Goal: Navigation & Orientation: Find specific page/section

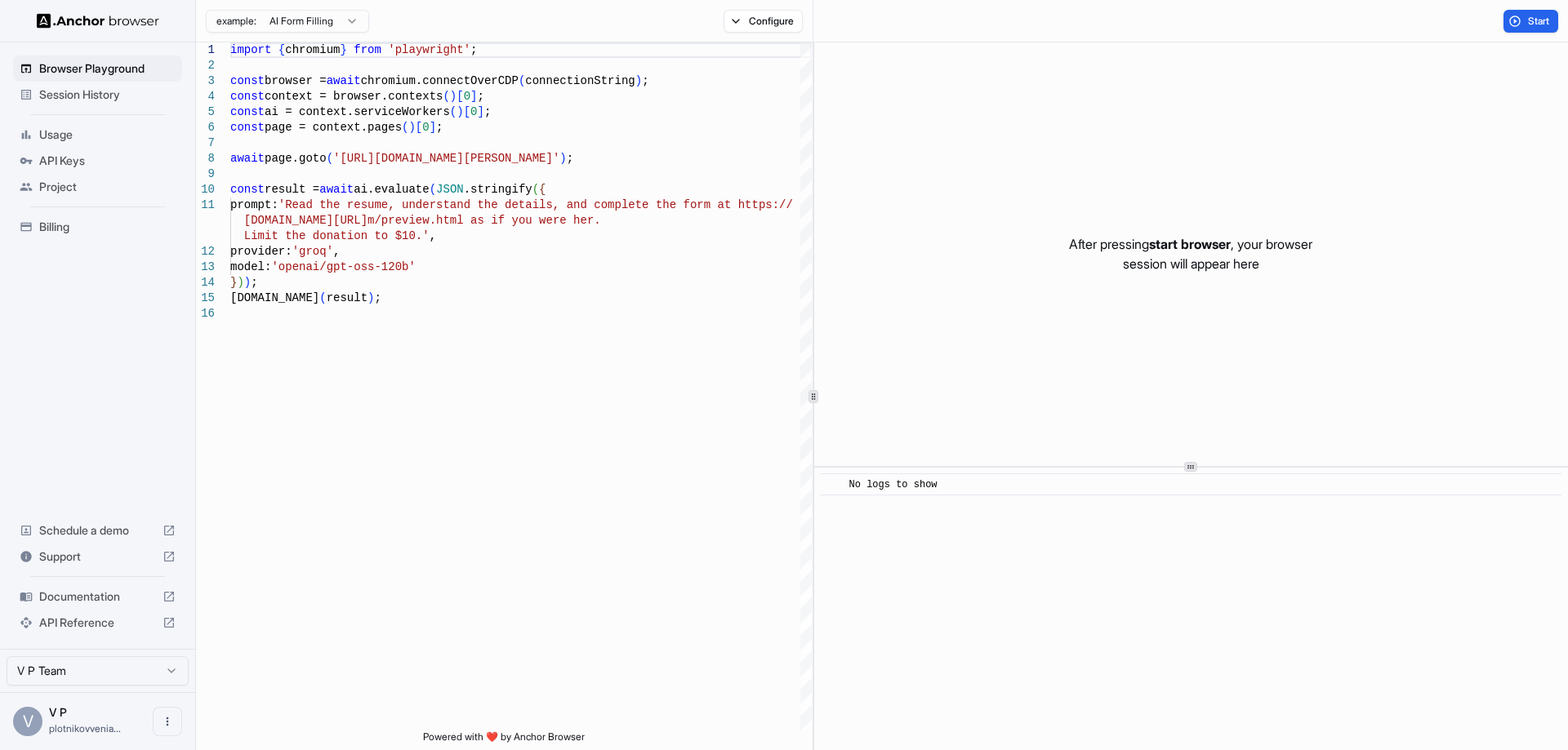
click at [86, 156] on span "API Keys" at bounding box center [107, 161] width 136 height 17
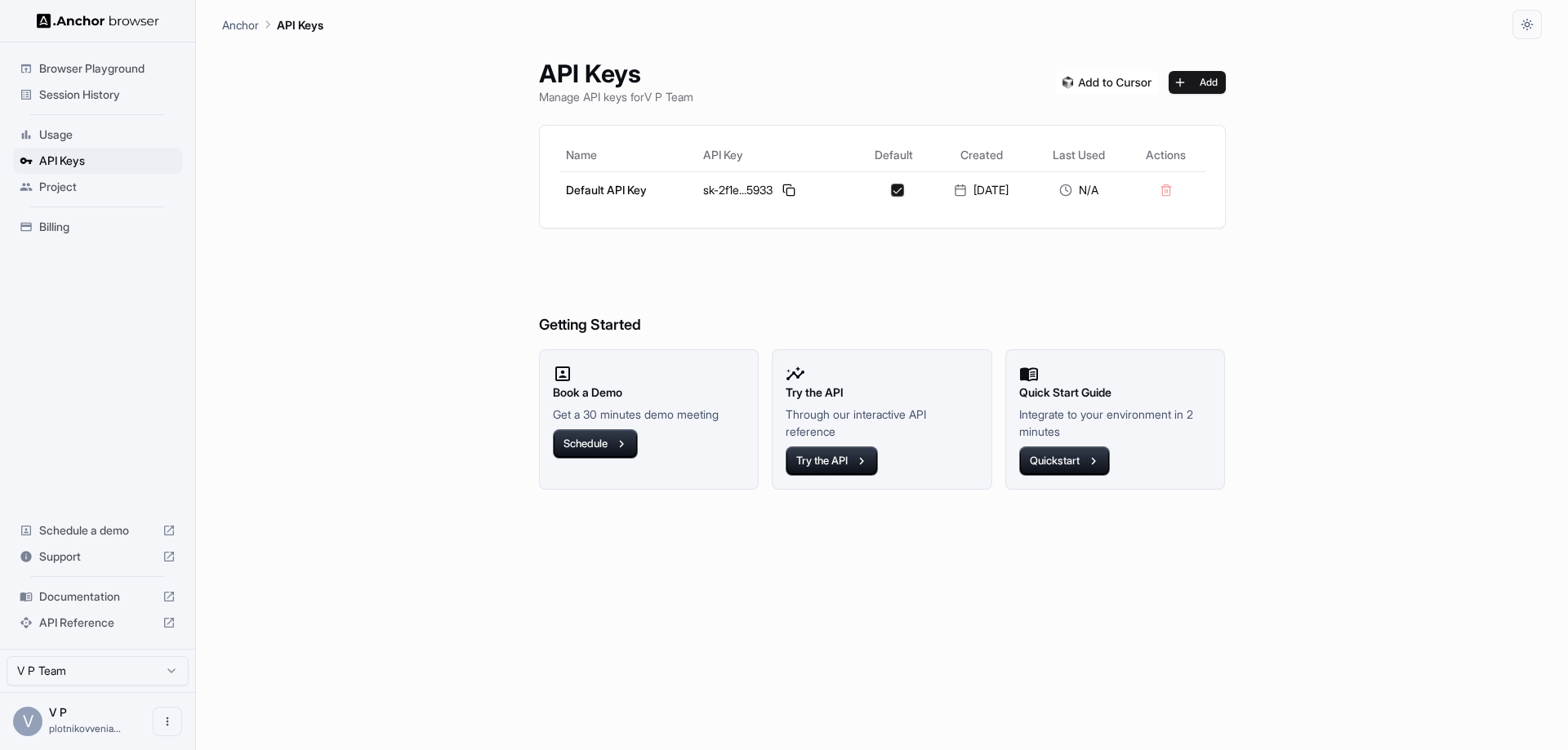
click at [133, 669] on html "Browser Playground Session History Usage API Keys Project Billing Schedule a de…" at bounding box center [784, 375] width 1568 height 750
drag, startPoint x: 364, startPoint y: 502, endPoint x: 289, endPoint y: 315, distance: 201.5
click at [364, 500] on html "Browser Playground Session History Usage API Keys Project Billing Schedule a de…" at bounding box center [784, 375] width 1568 height 750
click at [140, 21] on img at bounding box center [98, 20] width 122 height 16
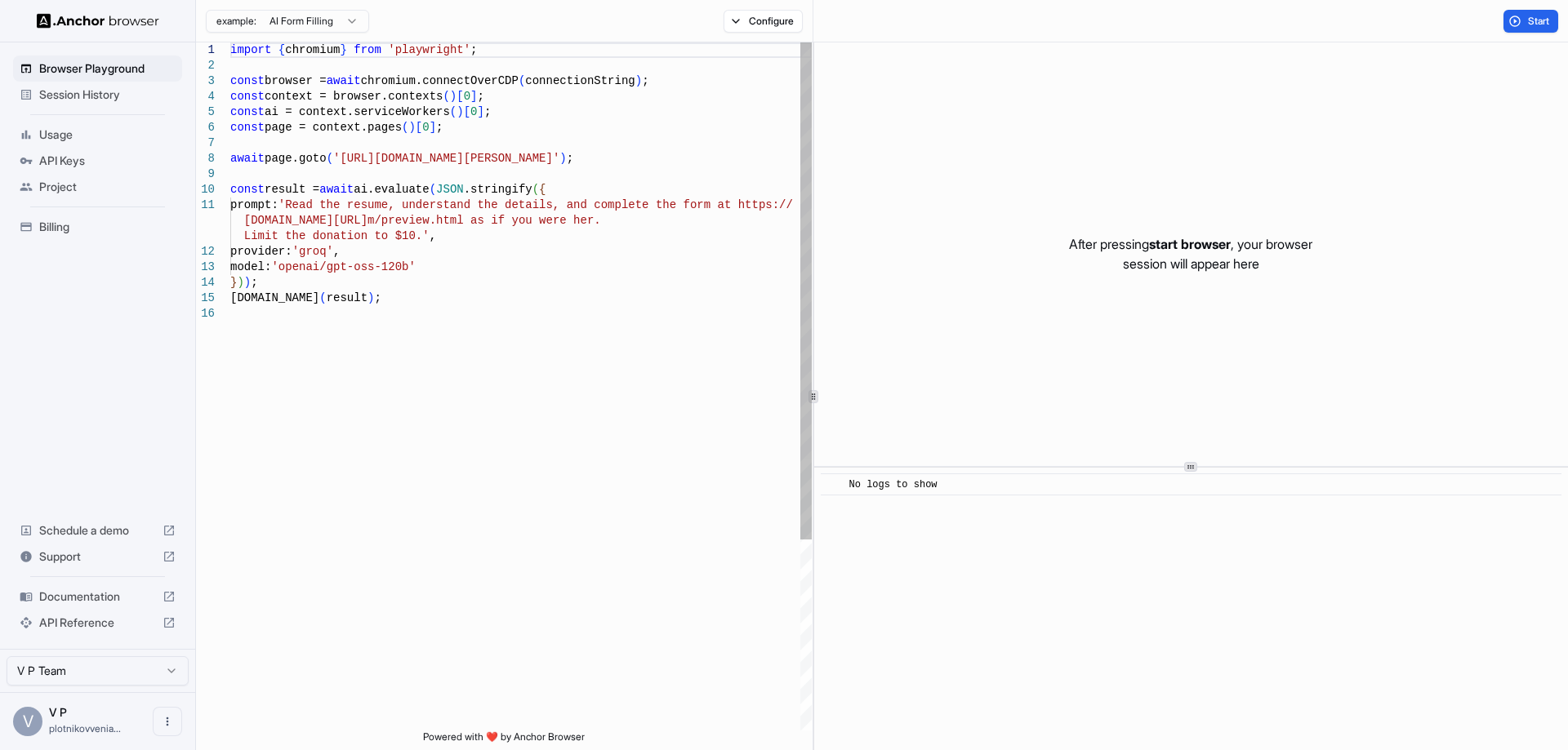
type textarea "**********"
click at [580, 462] on div "import { chromium } from 'playwright' ; const browser = await chromium.connectO…" at bounding box center [520, 518] width 581 height 952
click at [77, 153] on span "API Keys" at bounding box center [107, 161] width 136 height 17
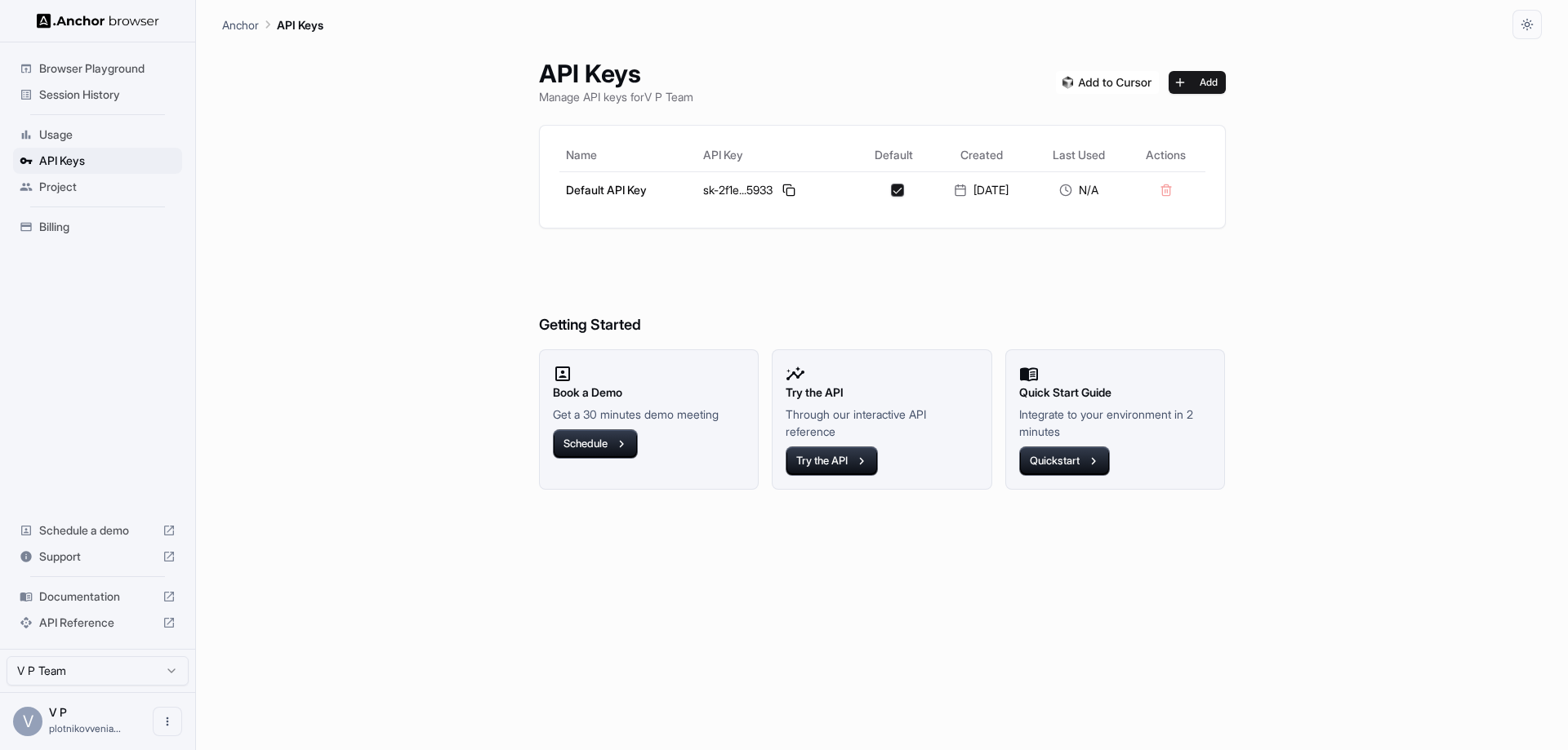
click at [64, 188] on span "Project" at bounding box center [107, 187] width 136 height 17
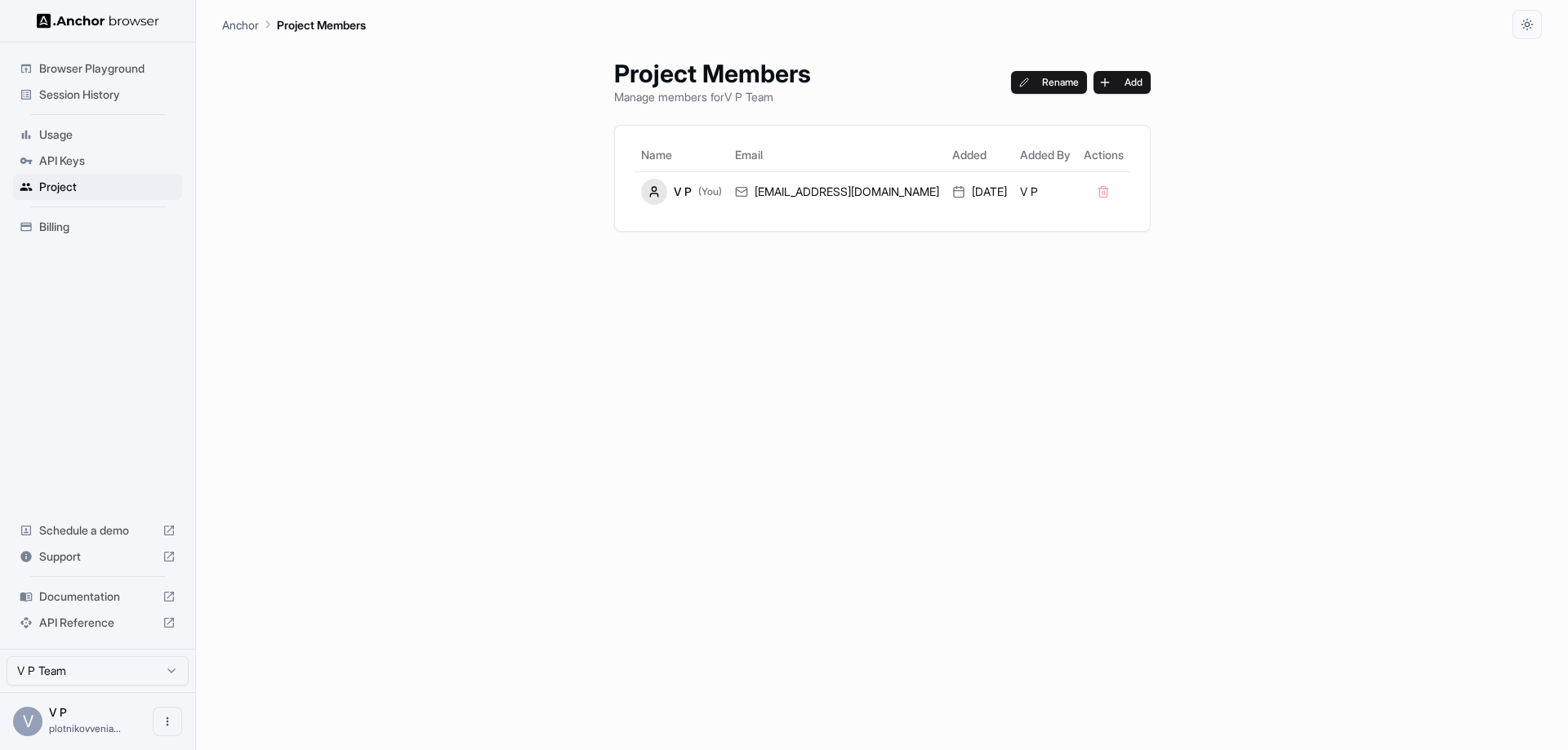
click at [65, 233] on span "Billing" at bounding box center [107, 227] width 136 height 17
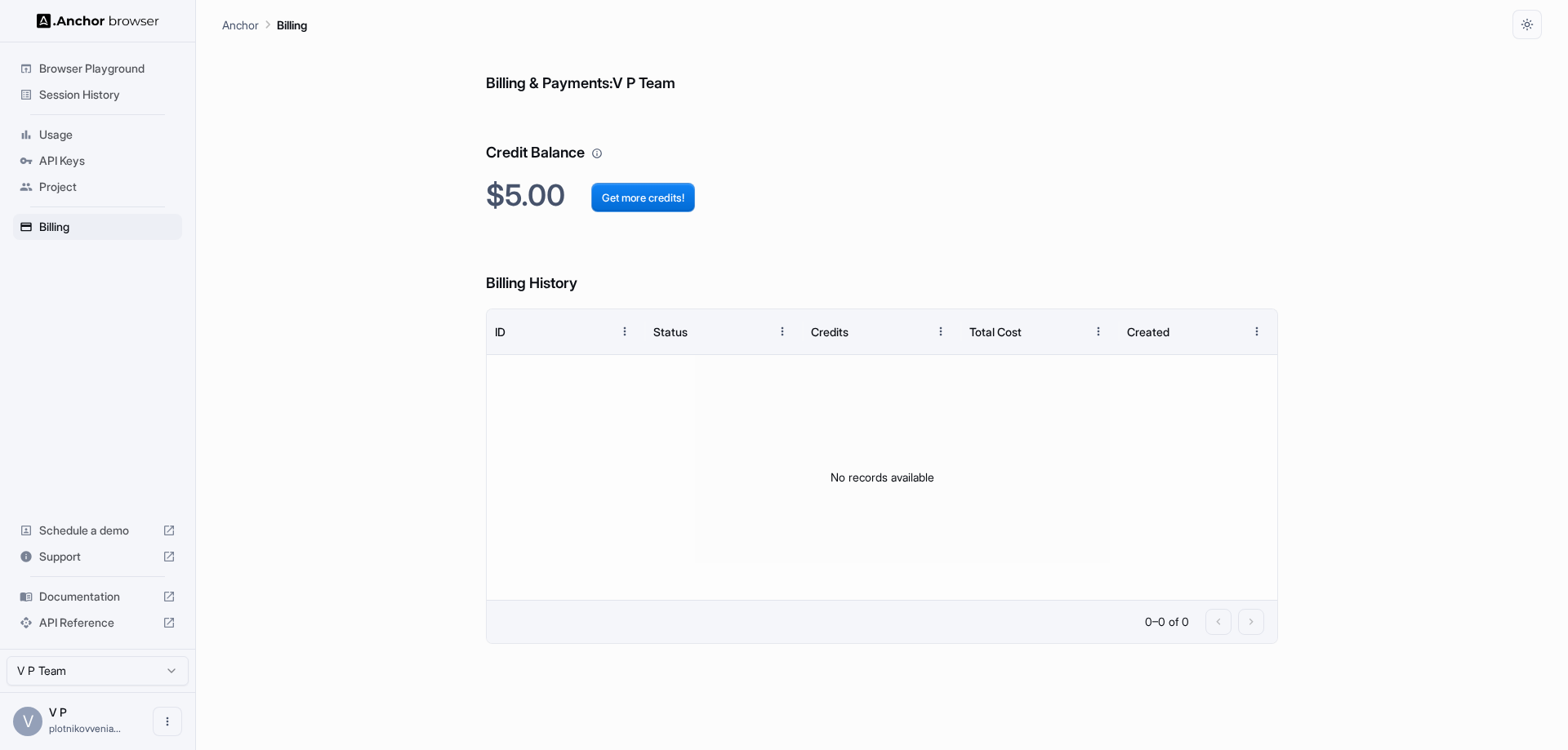
click at [70, 182] on span "Project" at bounding box center [107, 187] width 136 height 17
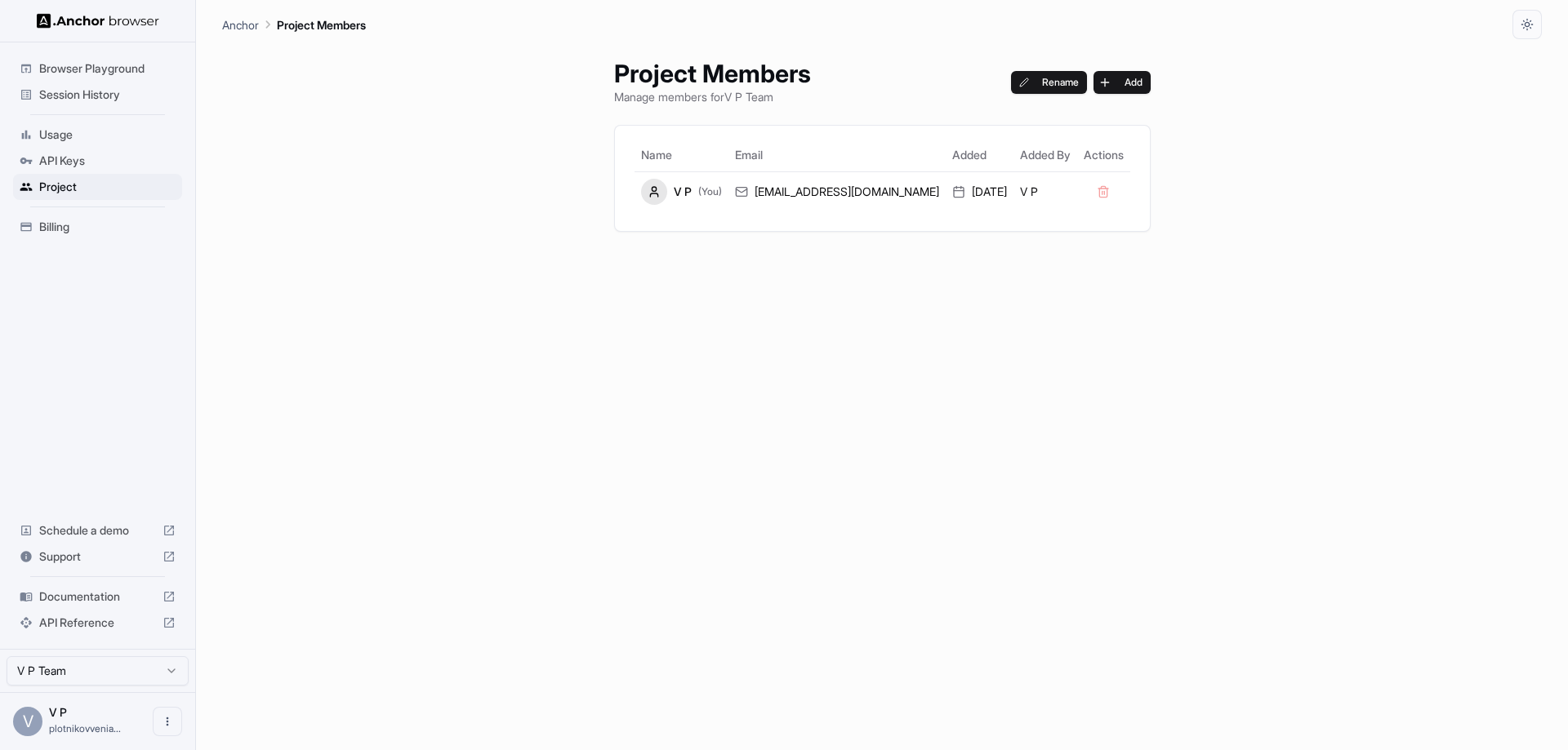
click at [83, 127] on span "Usage" at bounding box center [107, 134] width 136 height 17
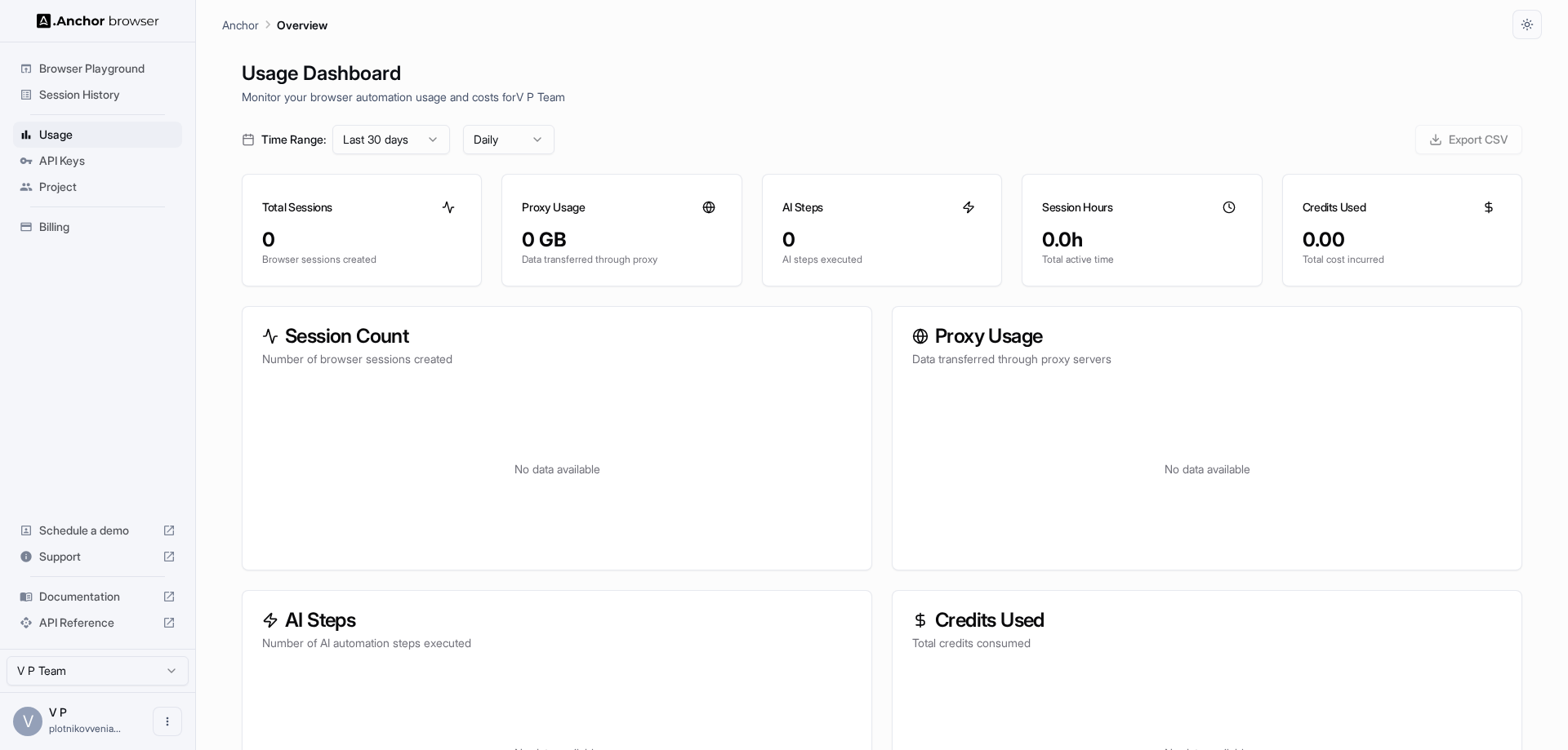
click at [93, 92] on span "Session History" at bounding box center [107, 95] width 136 height 17
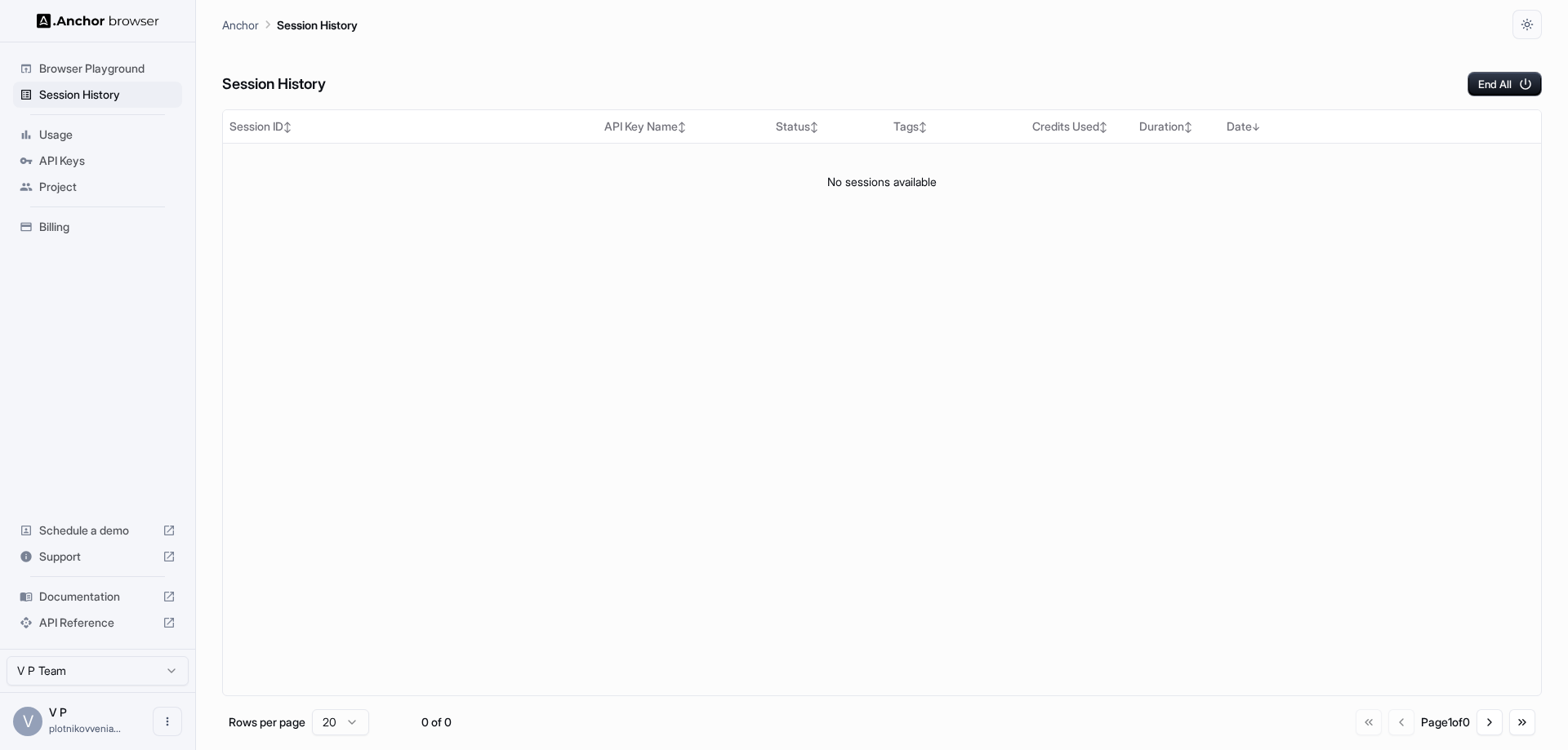
click at [121, 70] on span "Browser Playground" at bounding box center [107, 69] width 136 height 17
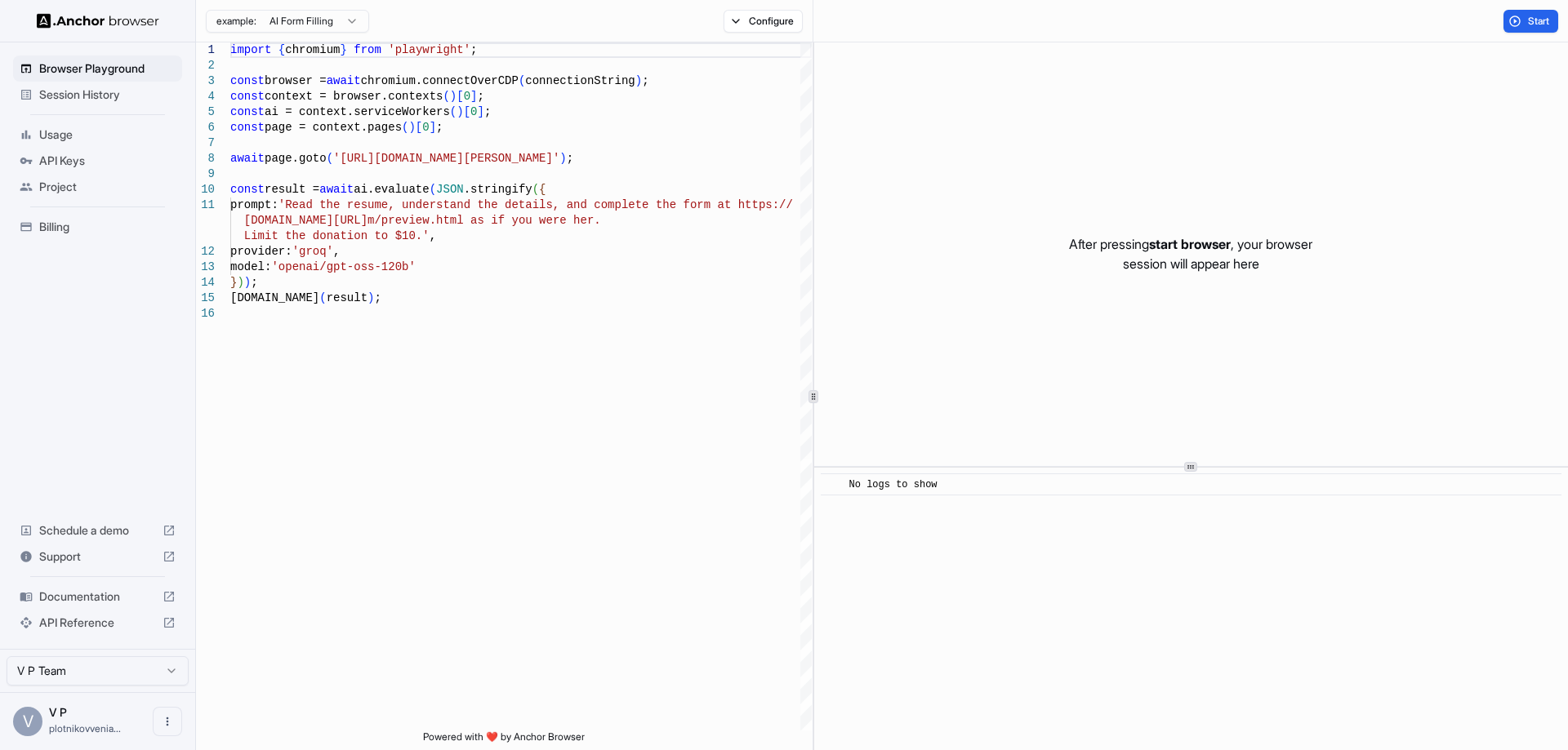
click at [78, 136] on span "Usage" at bounding box center [107, 134] width 136 height 17
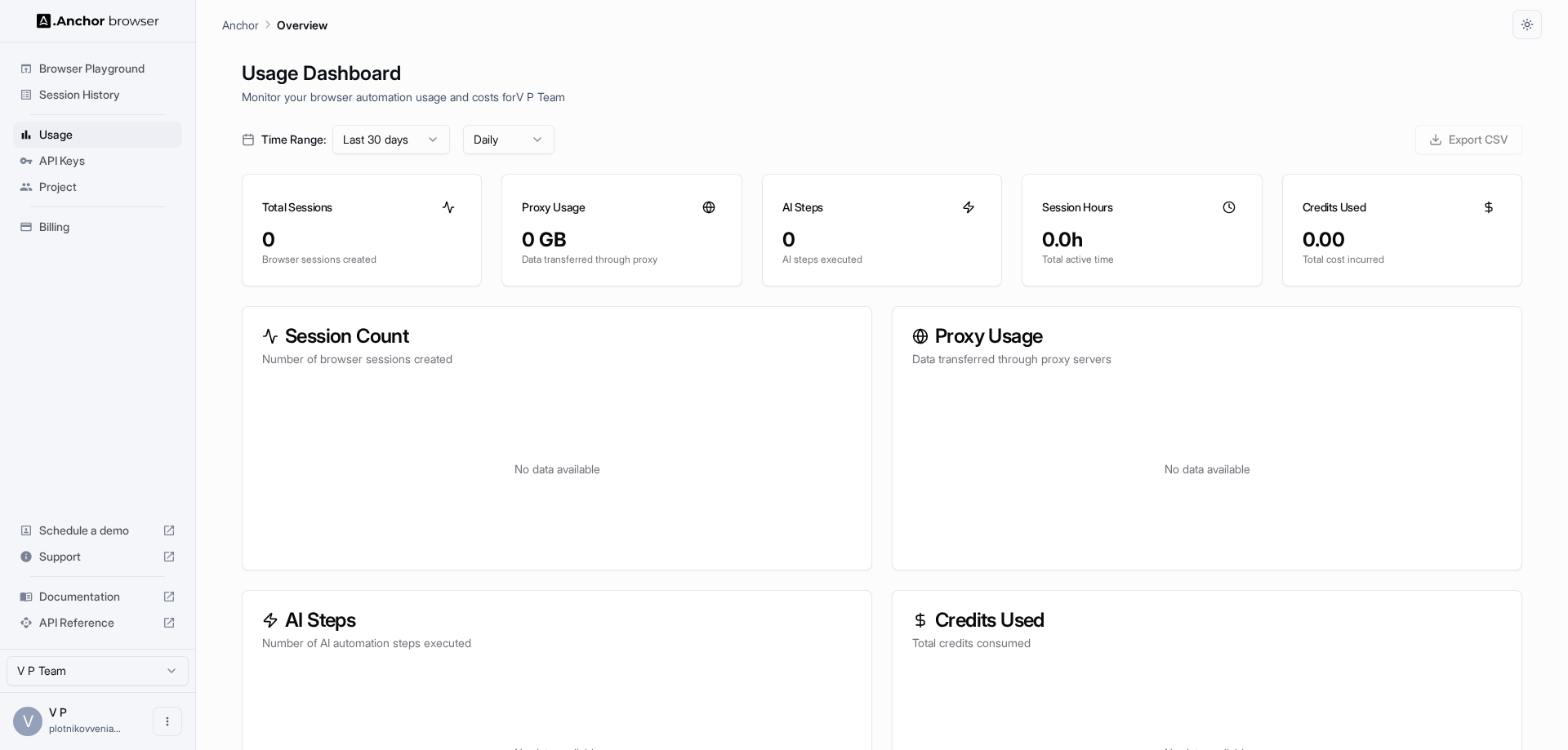
click at [74, 160] on span "API Keys" at bounding box center [107, 161] width 136 height 17
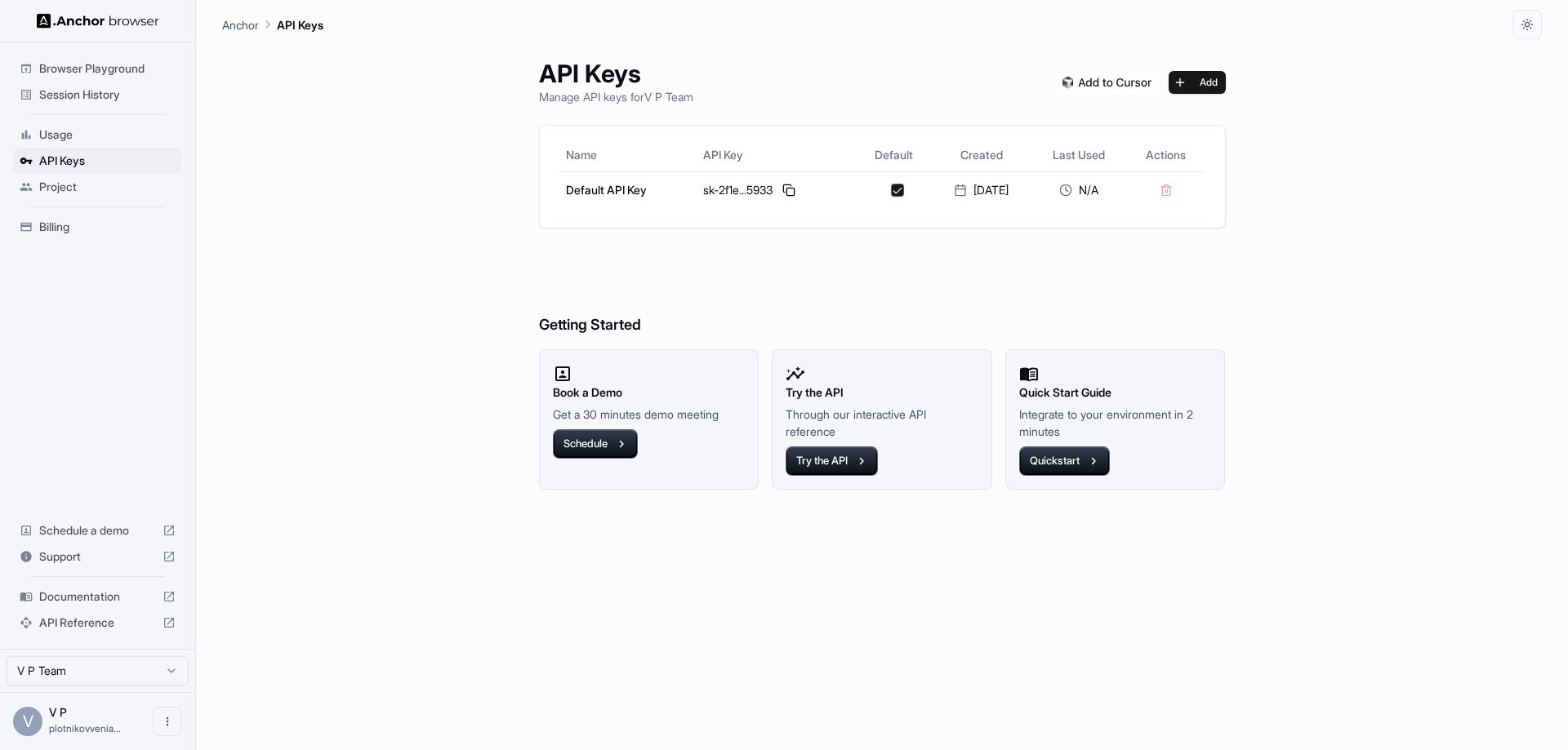
drag, startPoint x: 379, startPoint y: 232, endPoint x: 305, endPoint y: 140, distance: 118.1
click at [305, 140] on div "API Keys Manage API keys for V P Team Add Name API Key Default Created Last Use…" at bounding box center [882, 394] width 1319 height 711
click at [60, 181] on span "Project" at bounding box center [107, 187] width 136 height 17
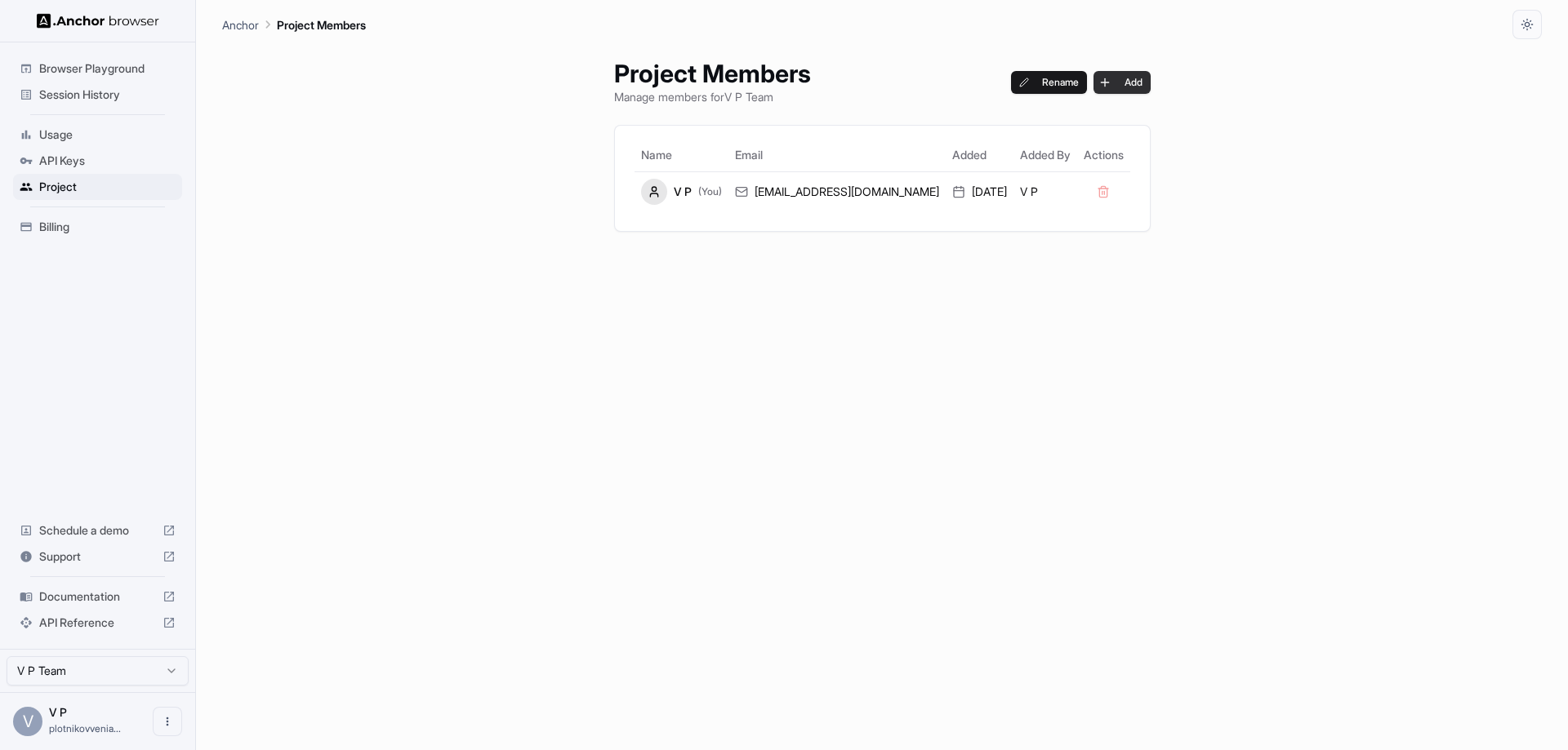
click at [1120, 79] on button "Add" at bounding box center [1122, 83] width 57 height 23
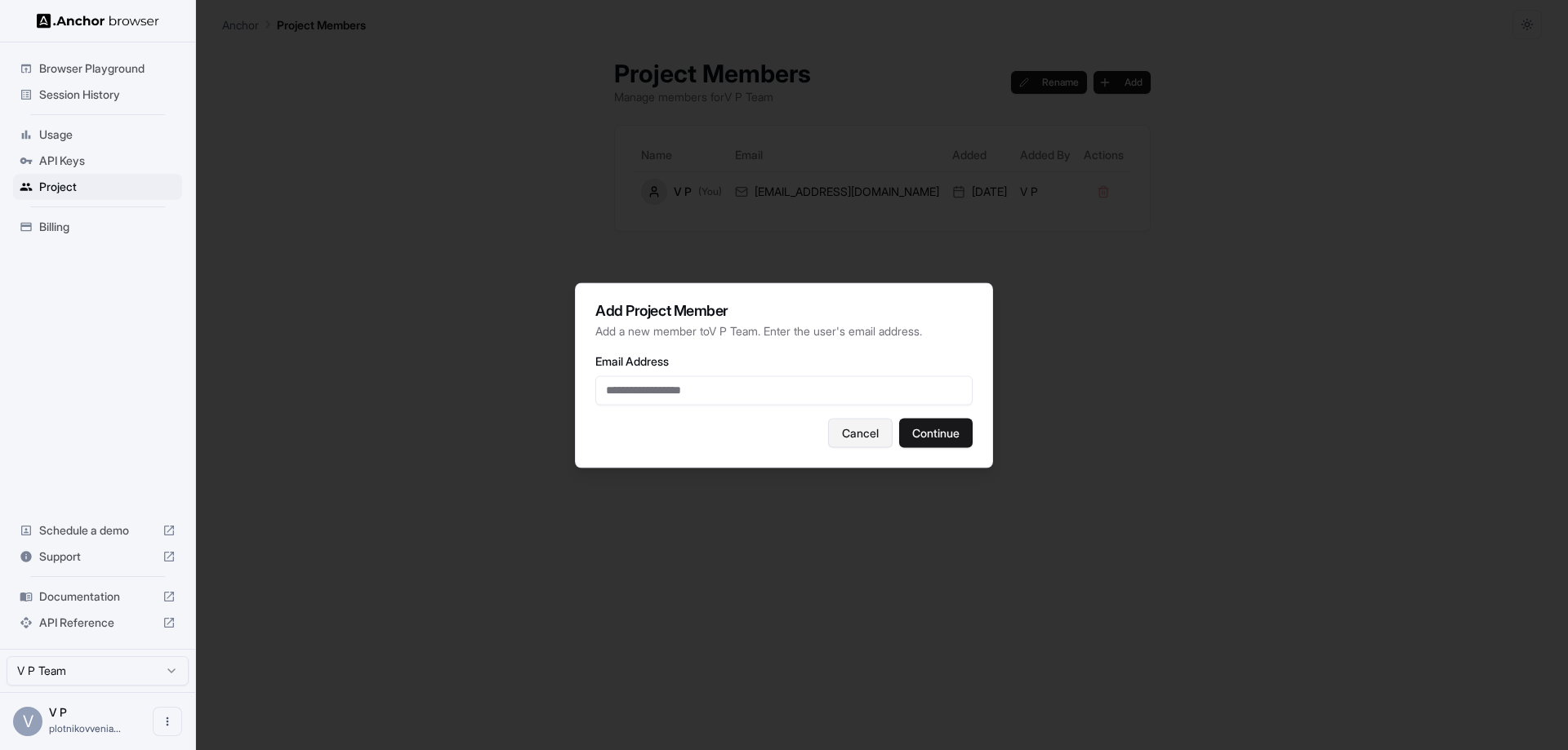
click at [852, 432] on button "Cancel" at bounding box center [860, 433] width 65 height 30
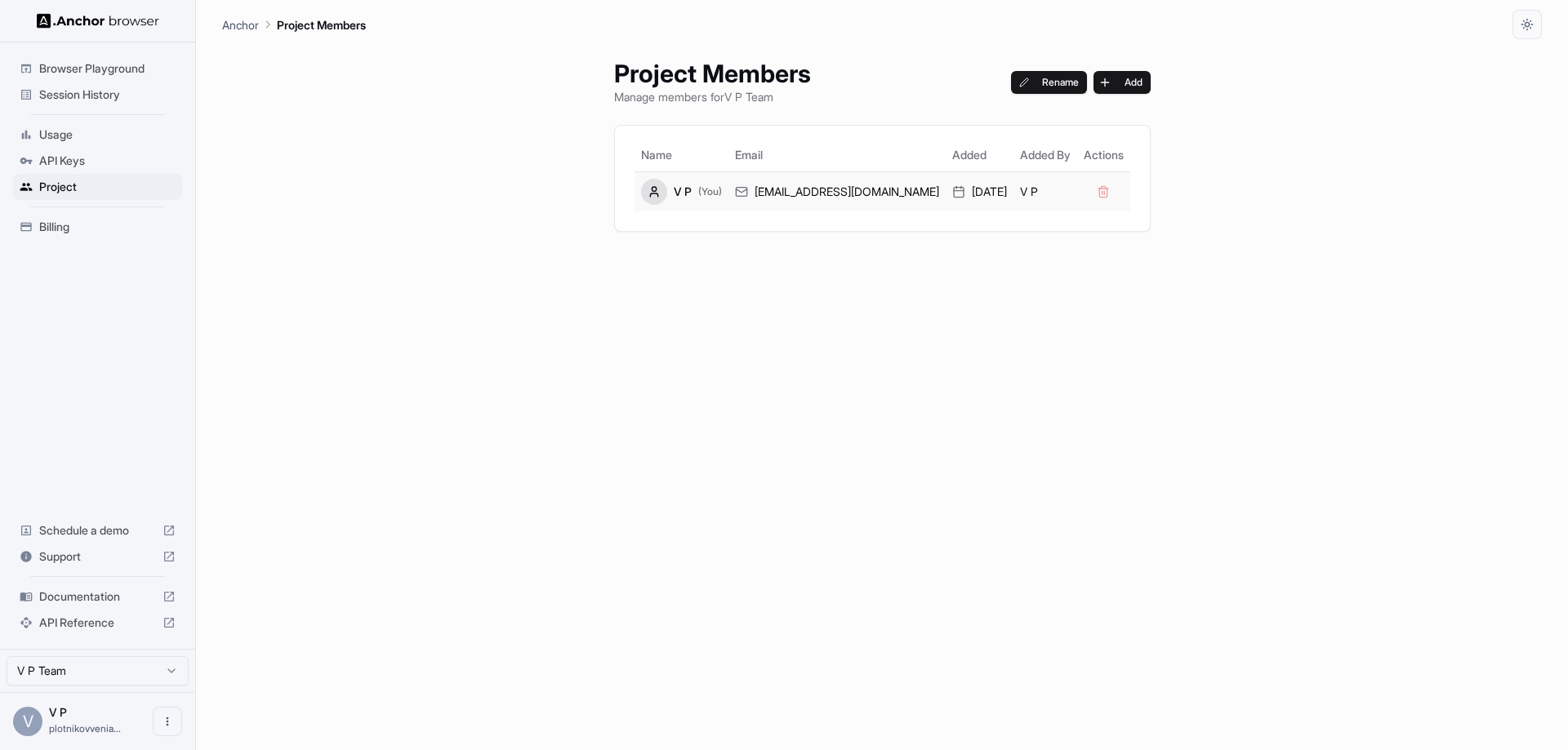
click at [837, 188] on div "plotnikovveniamin@gmail.com" at bounding box center [837, 192] width 204 height 17
drag, startPoint x: 993, startPoint y: 193, endPoint x: 1034, endPoint y: 188, distance: 41.3
click at [997, 193] on div "01.09.2025" at bounding box center [979, 192] width 55 height 17
drag, startPoint x: 1034, startPoint y: 187, endPoint x: 853, endPoint y: 184, distance: 181.0
click at [1033, 186] on td "V P" at bounding box center [1045, 191] width 64 height 40
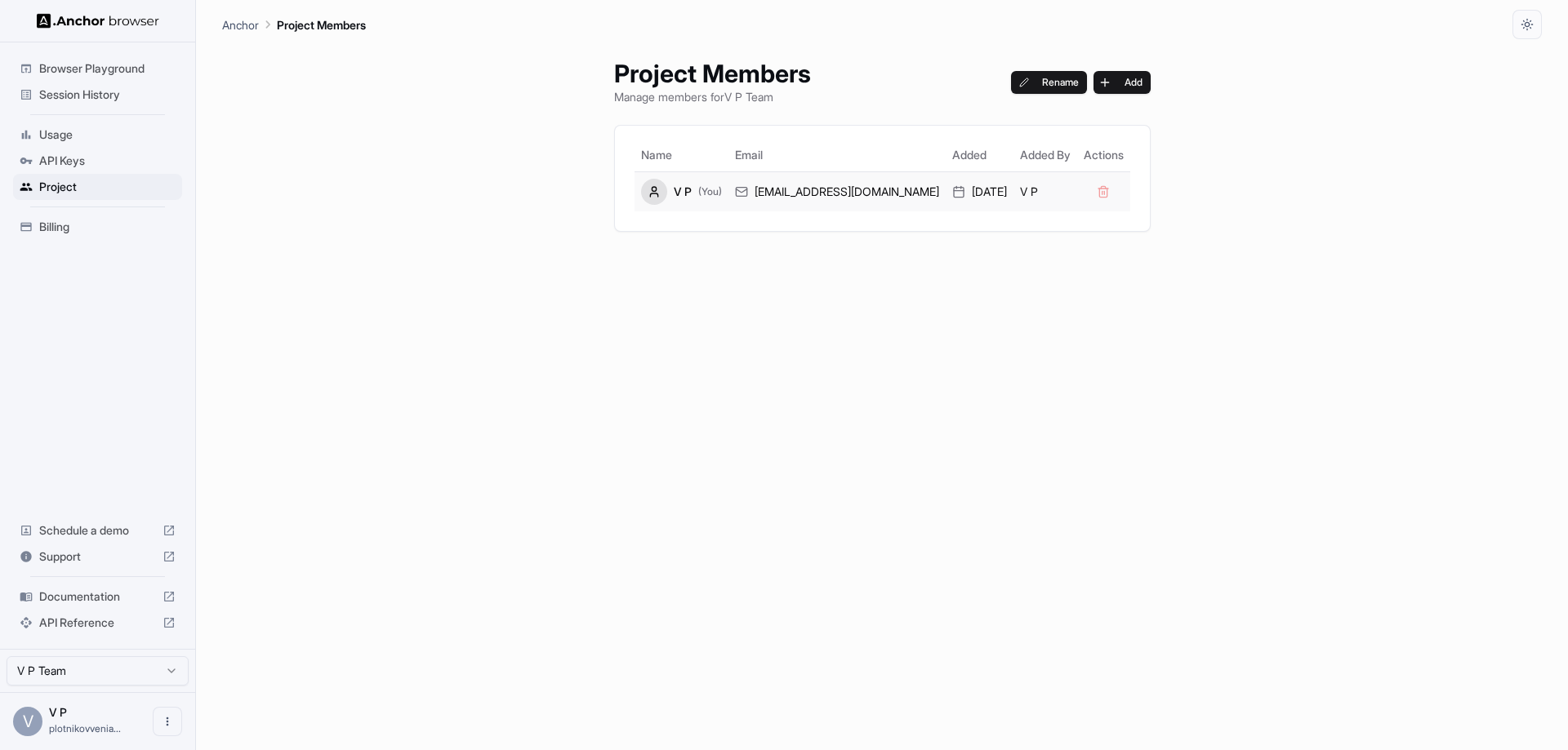
drag, startPoint x: 674, startPoint y: 188, endPoint x: 641, endPoint y: 189, distance: 33.0
click at [674, 189] on div "V P (You)" at bounding box center [681, 192] width 81 height 26
click at [641, 189] on div at bounding box center [654, 192] width 26 height 26
click at [68, 103] on div "Session History" at bounding box center [97, 95] width 169 height 26
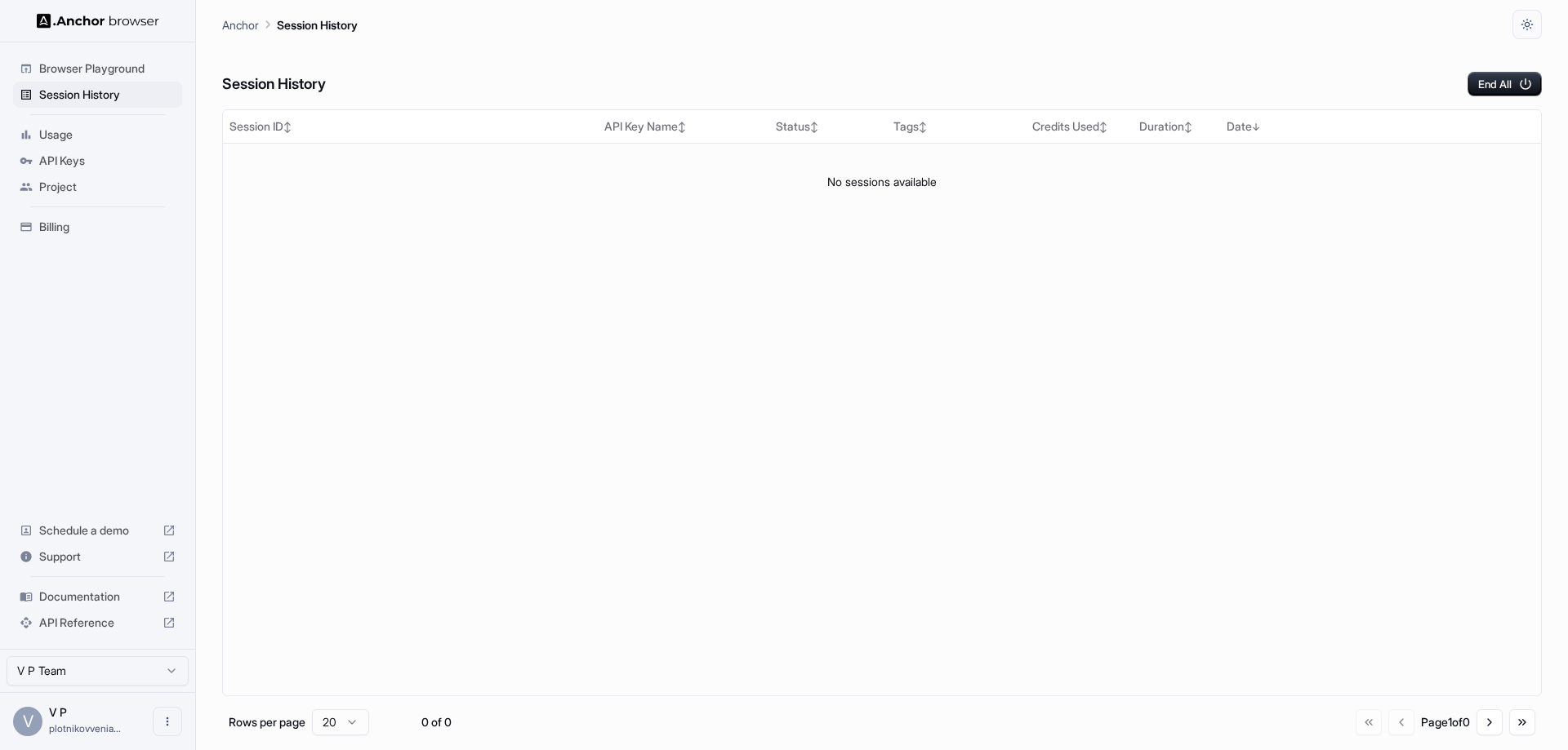
click at [69, 134] on span "Usage" at bounding box center [107, 134] width 136 height 17
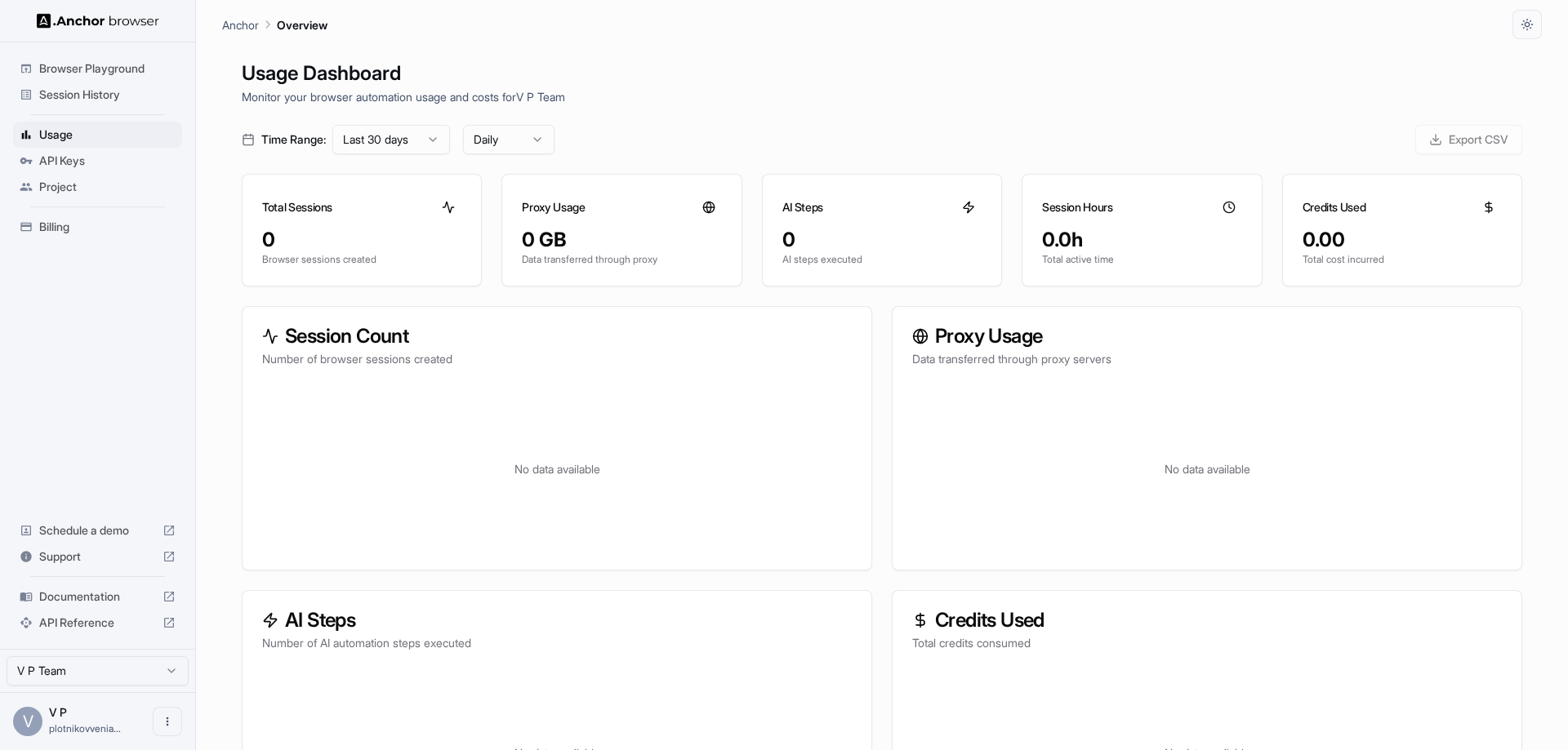
click at [65, 170] on div "API Keys" at bounding box center [97, 160] width 169 height 26
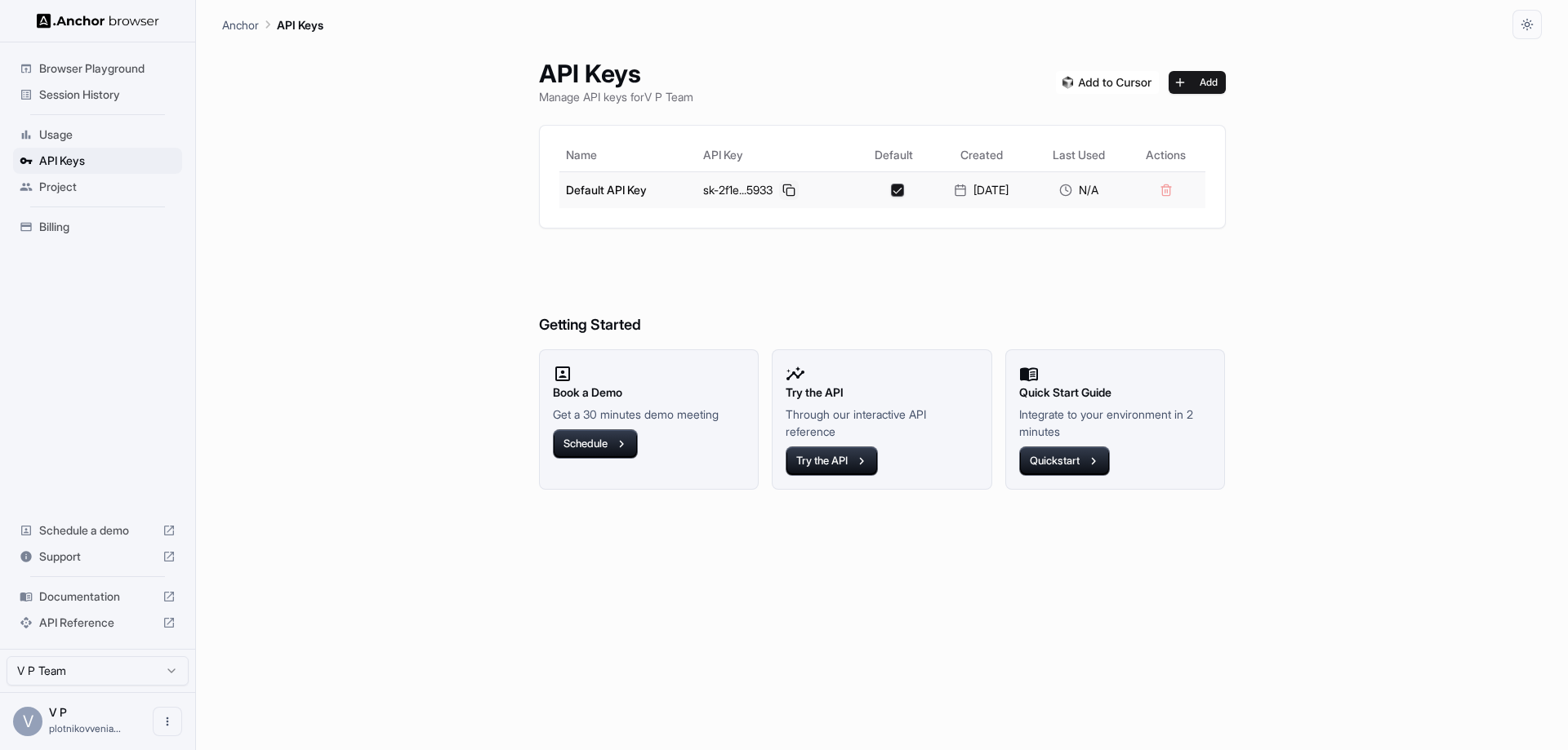
click at [779, 183] on button at bounding box center [788, 190] width 19 height 19
click at [73, 130] on span "Usage" at bounding box center [107, 134] width 136 height 17
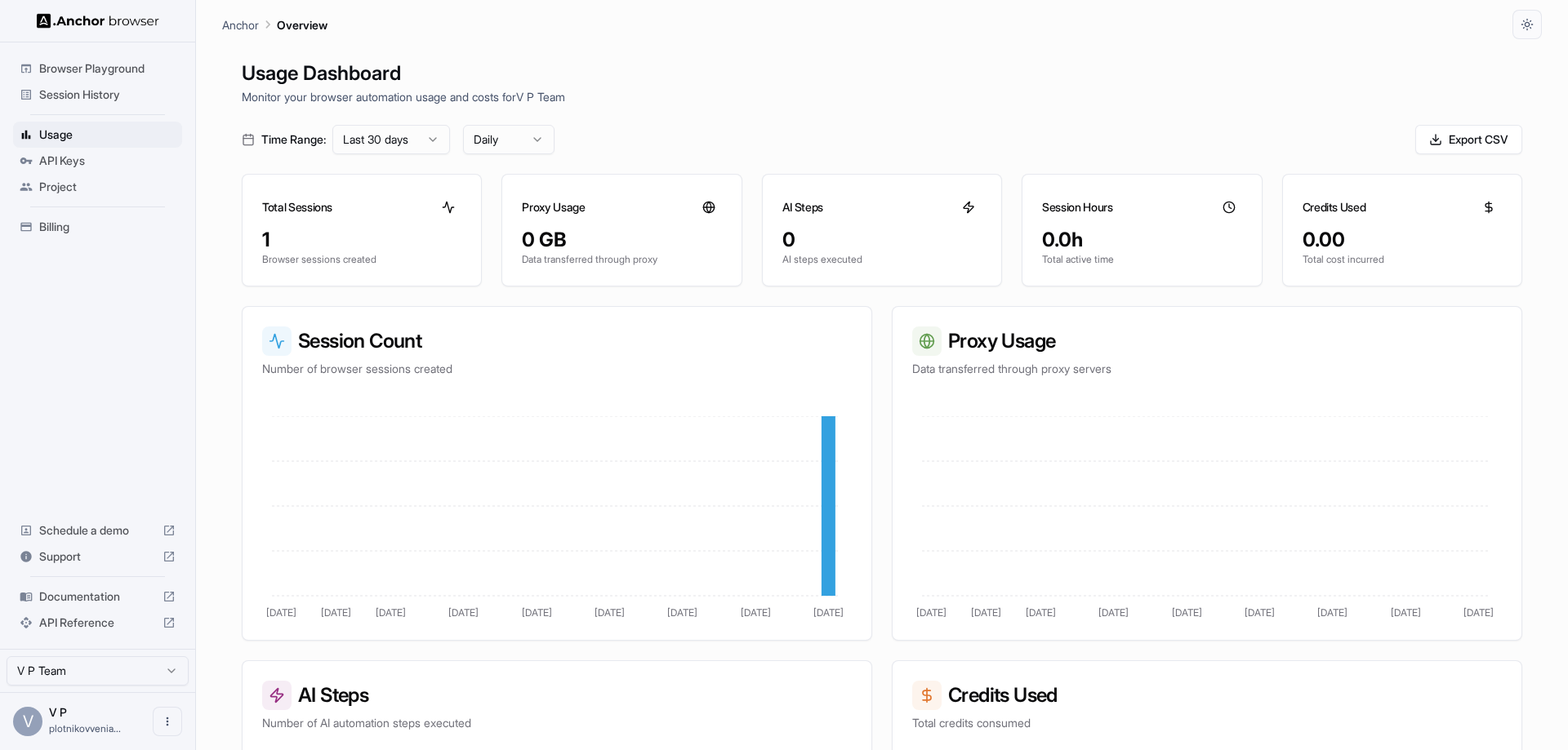
drag, startPoint x: 715, startPoint y: 73, endPoint x: 681, endPoint y: 35, distance: 51.0
click at [681, 35] on div "Anchor Overview" at bounding box center [882, 19] width 1319 height 39
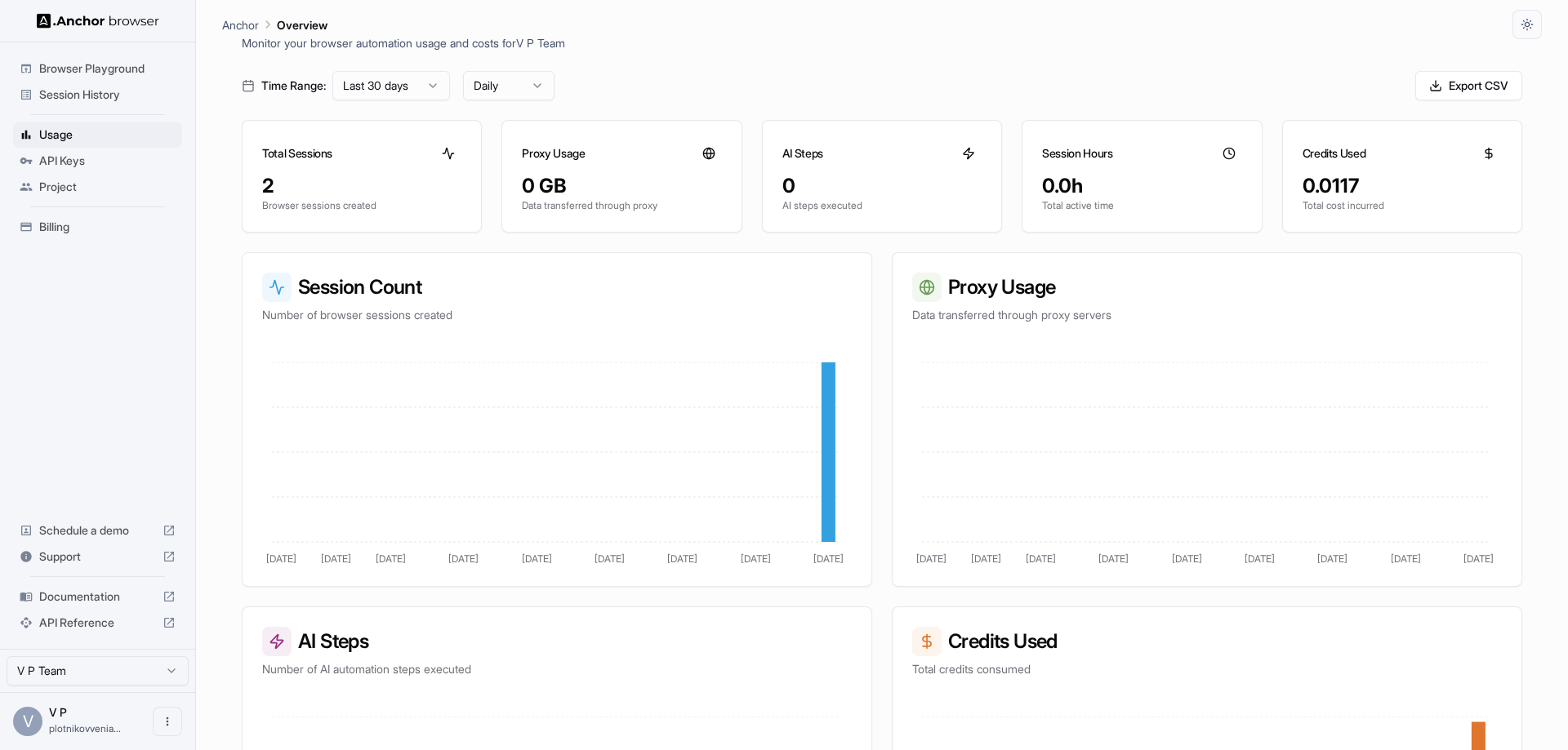
scroll to position [82, 0]
